Goal: Task Accomplishment & Management: Manage account settings

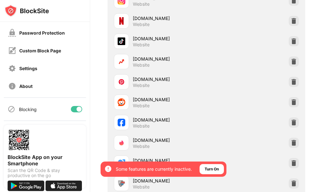
scroll to position [0, 5]
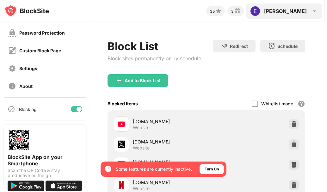
click at [313, 9] on img at bounding box center [315, 11] width 8 height 8
click at [286, 9] on div "[PERSON_NAME] [PERSON_NAME] View Account Insights Rewards Settings Support Log …" at bounding box center [285, 10] width 76 height 15
click at [312, 9] on img at bounding box center [315, 11] width 8 height 8
click at [261, 13] on img at bounding box center [255, 11] width 10 height 10
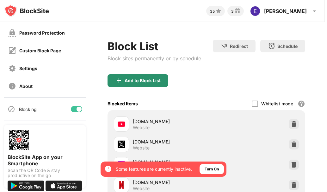
scroll to position [0, 0]
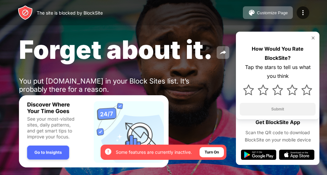
click at [312, 38] on img at bounding box center [313, 37] width 5 height 5
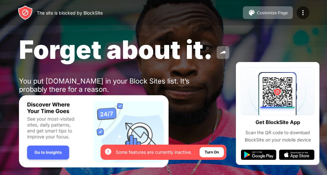
click at [268, 152] on img at bounding box center [258, 155] width 35 height 10
click at [302, 156] on img at bounding box center [296, 155] width 35 height 10
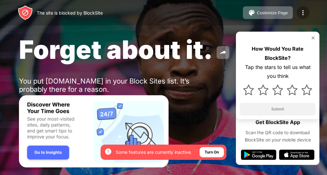
click at [299, 14] on img at bounding box center [303, 13] width 8 height 8
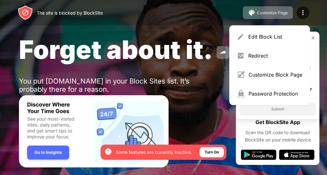
click at [191, 61] on span "Forget about it." at bounding box center [116, 49] width 194 height 31
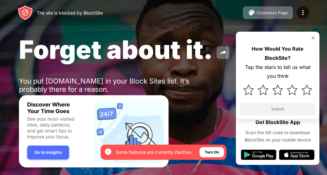
click at [264, 158] on img at bounding box center [258, 155] width 35 height 10
